Goal: Task Accomplishment & Management: Complete application form

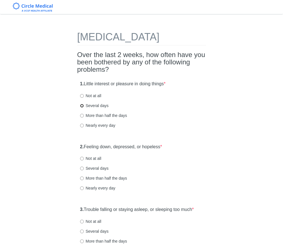
click at [83, 108] on input "Several days" at bounding box center [82, 106] width 4 height 4
radio input "true"
click at [83, 171] on input "Several days" at bounding box center [82, 169] width 4 height 4
radio input "true"
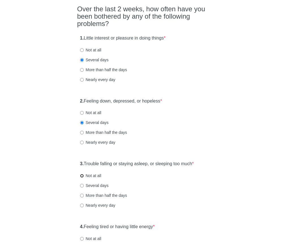
click at [82, 178] on input "Not at all" at bounding box center [82, 176] width 4 height 4
radio input "true"
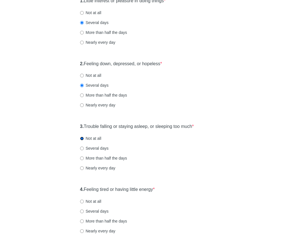
scroll to position [107, 0]
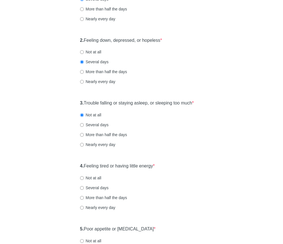
click at [81, 191] on label "Several days" at bounding box center [94, 188] width 29 height 6
click at [81, 190] on input "Several days" at bounding box center [82, 188] width 4 height 4
radio input "true"
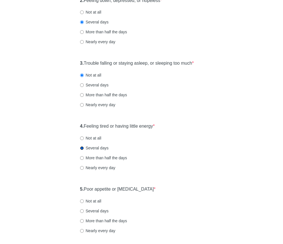
scroll to position [159, 0]
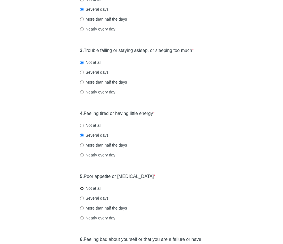
click at [82, 191] on input "Not at all" at bounding box center [82, 189] width 4 height 4
radio input "true"
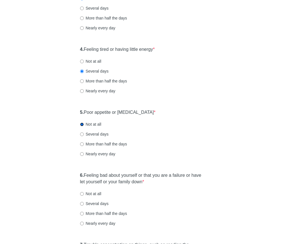
scroll to position [224, 0]
click at [82, 196] on input "Not at all" at bounding box center [82, 194] width 4 height 4
radio input "true"
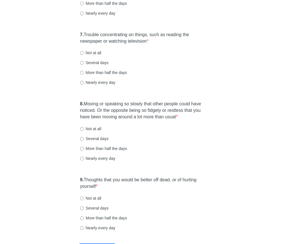
scroll to position [436, 0]
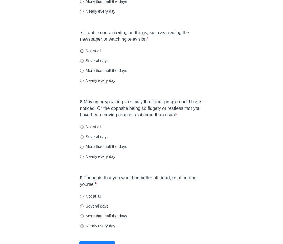
click at [83, 53] on input "Not at all" at bounding box center [82, 51] width 4 height 4
radio input "true"
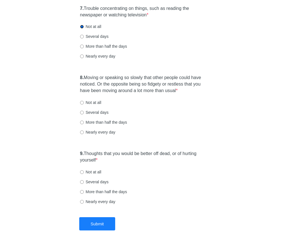
scroll to position [463, 0]
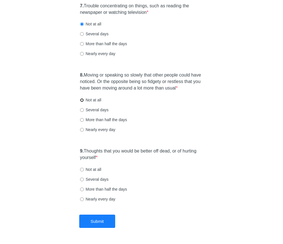
click at [81, 102] on input "Not at all" at bounding box center [82, 100] width 4 height 4
radio input "true"
click at [82, 172] on input "Not at all" at bounding box center [82, 170] width 4 height 4
radio input "true"
click at [97, 228] on button "Submit" at bounding box center [97, 221] width 36 height 13
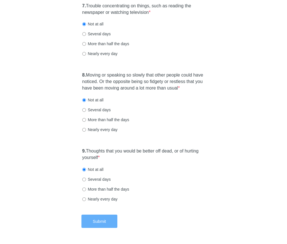
scroll to position [0, 0]
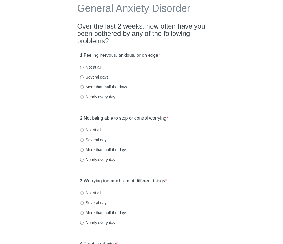
scroll to position [17, 0]
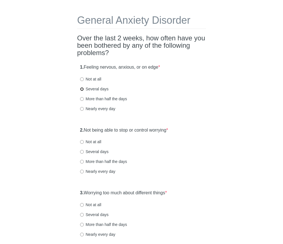
click at [82, 89] on input "Several days" at bounding box center [82, 89] width 4 height 4
radio input "true"
click at [82, 142] on input "Not at all" at bounding box center [82, 142] width 4 height 4
radio input "true"
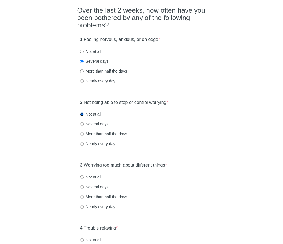
scroll to position [68, 0]
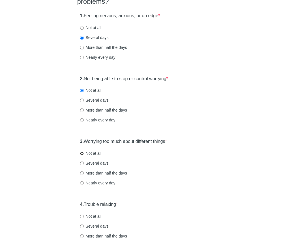
click at [82, 152] on input "Not at all" at bounding box center [82, 154] width 4 height 4
radio input "true"
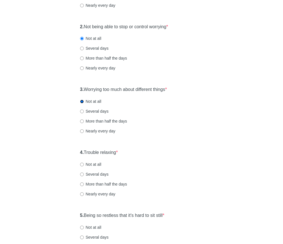
scroll to position [125, 0]
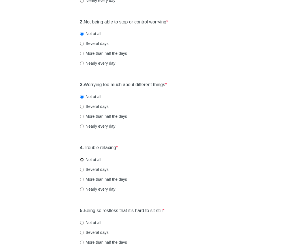
click at [82, 160] on input "Not at all" at bounding box center [82, 160] width 4 height 4
radio input "true"
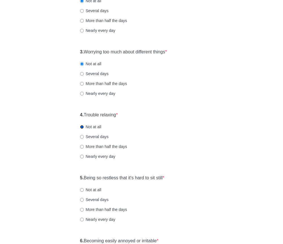
scroll to position [173, 0]
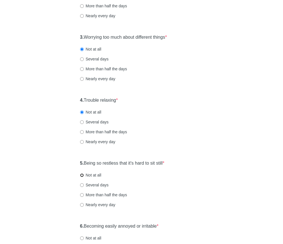
click at [82, 176] on input "Not at all" at bounding box center [82, 176] width 4 height 4
radio input "true"
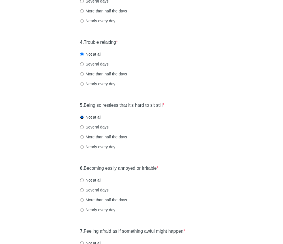
scroll to position [245, 0]
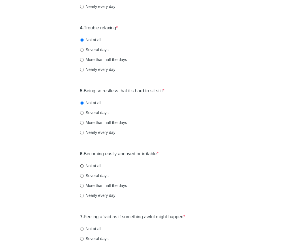
click at [82, 165] on input "Not at all" at bounding box center [82, 166] width 4 height 4
radio input "true"
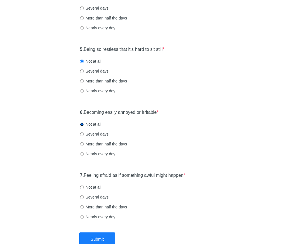
scroll to position [296, 0]
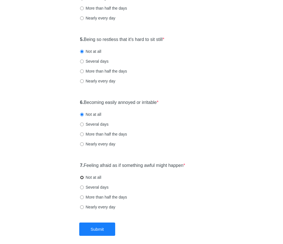
click at [81, 177] on input "Not at all" at bounding box center [82, 178] width 4 height 4
radio input "true"
click at [96, 229] on button "Submit" at bounding box center [97, 229] width 36 height 13
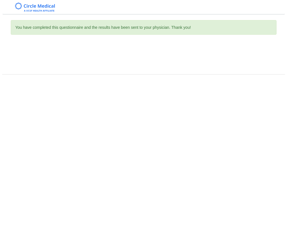
scroll to position [0, 0]
